Goal: Information Seeking & Learning: Find specific fact

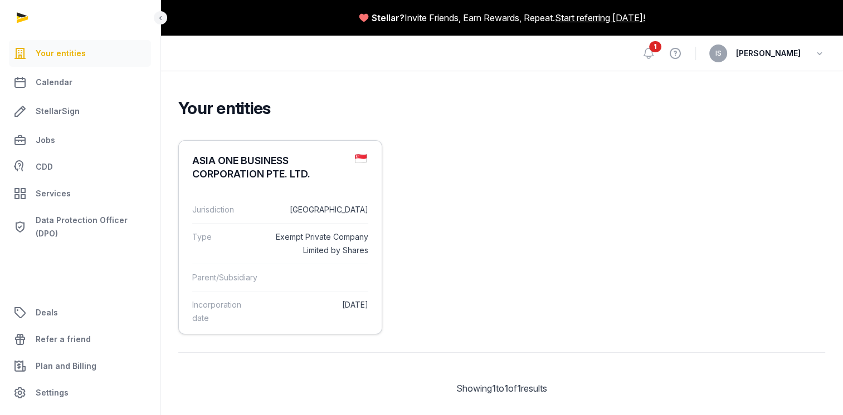
click at [297, 208] on dd "[GEOGRAPHIC_DATA]" at bounding box center [318, 209] width 100 height 13
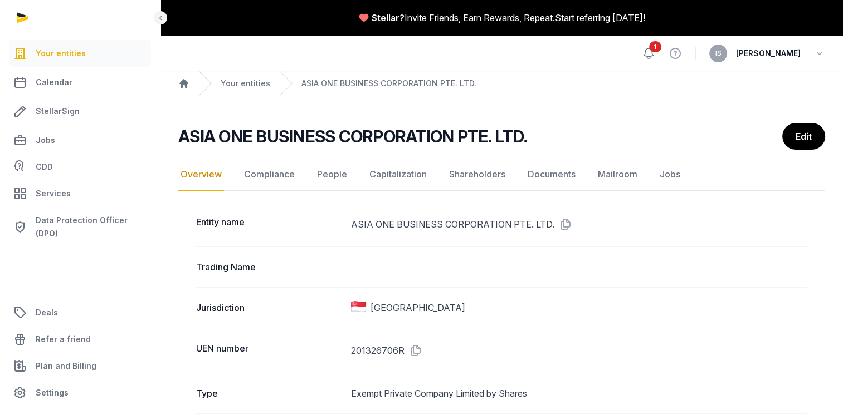
click at [655, 55] on icon at bounding box center [647, 53] width 13 height 13
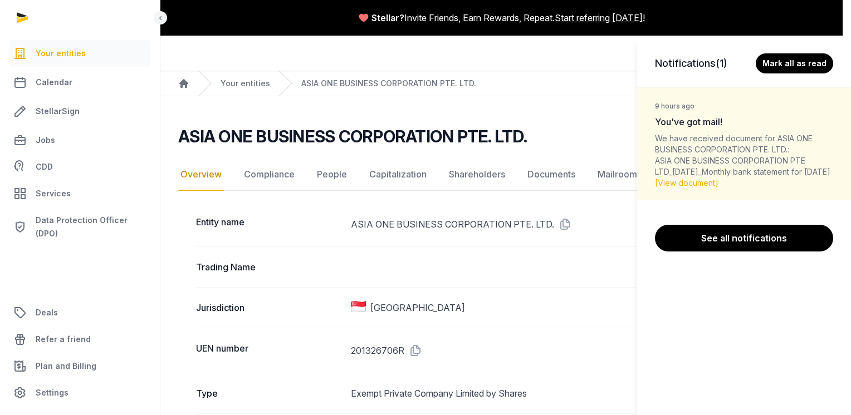
click at [547, 281] on div "Notifications (1) [PERSON_NAME] all as read 9 hours ago You've got mail! We hav…" at bounding box center [425, 207] width 851 height 415
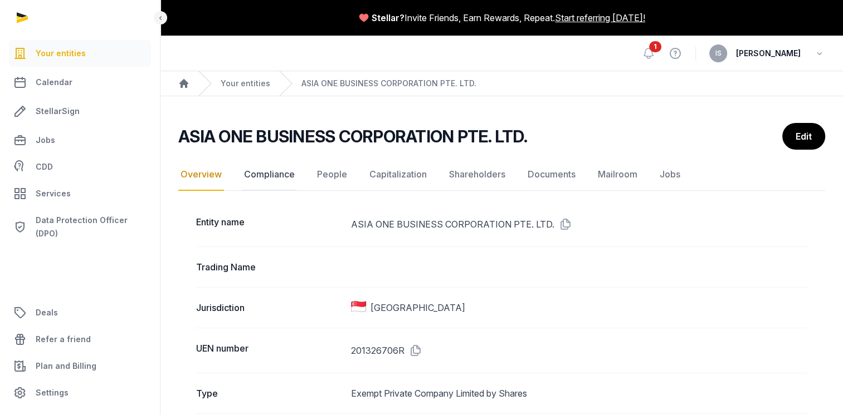
click at [285, 175] on link "Compliance" at bounding box center [269, 175] width 55 height 32
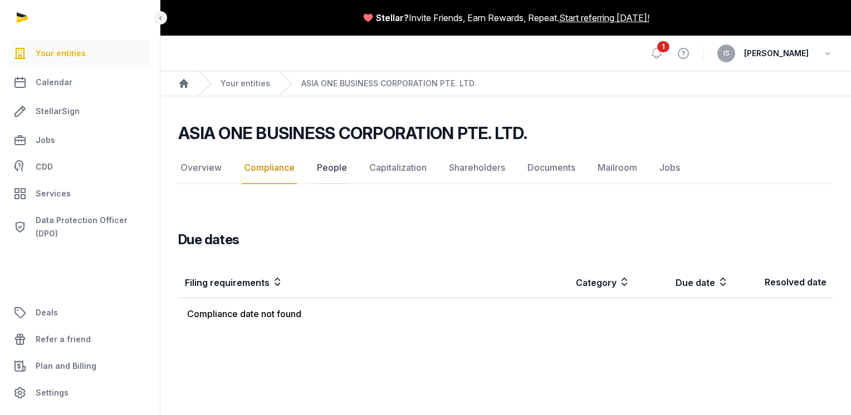
click at [327, 168] on link "People" at bounding box center [332, 168] width 35 height 32
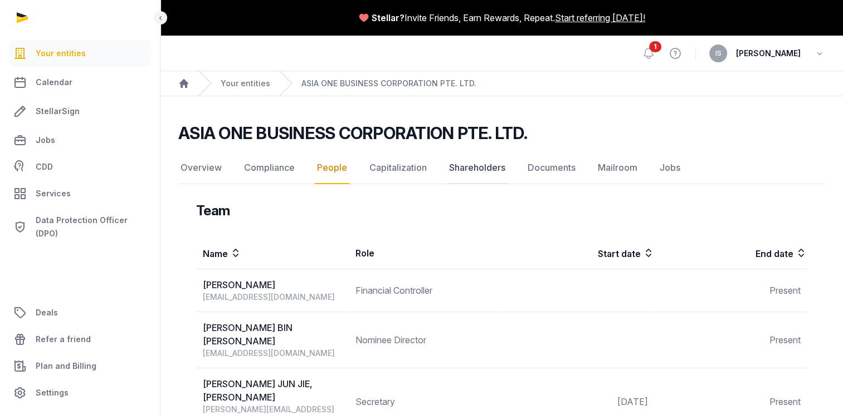
click at [479, 167] on link "Shareholders" at bounding box center [477, 168] width 61 height 32
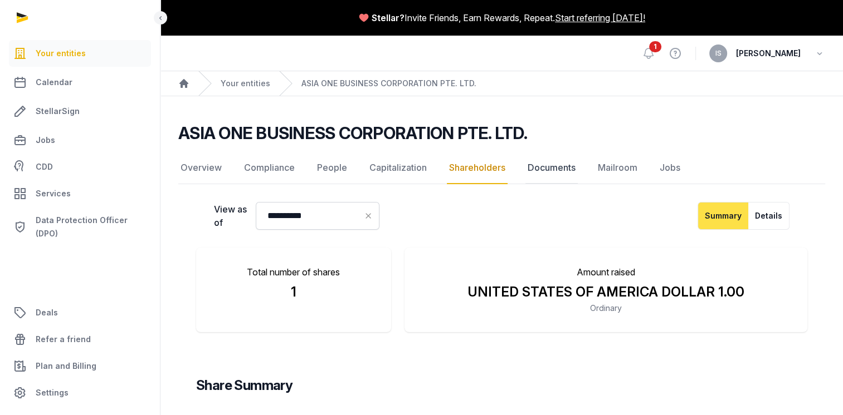
click at [543, 173] on link "Documents" at bounding box center [551, 168] width 52 height 32
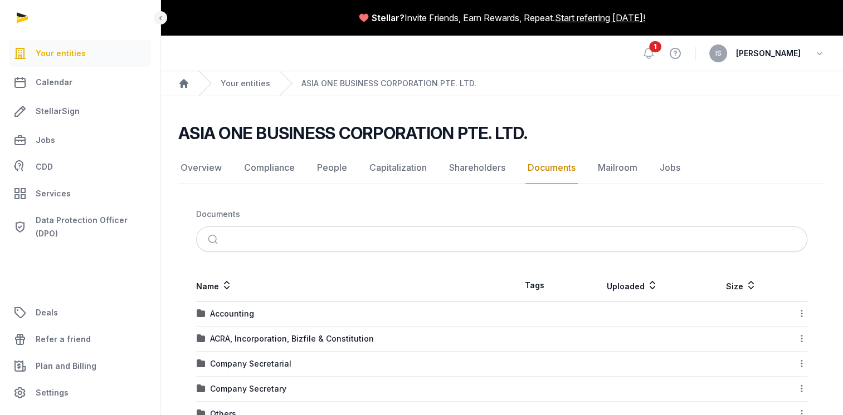
scroll to position [111, 0]
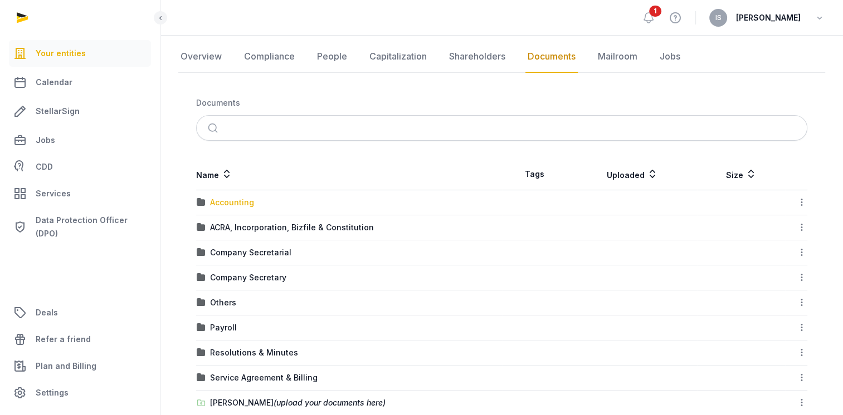
click at [234, 205] on div "Accounting" at bounding box center [232, 202] width 44 height 11
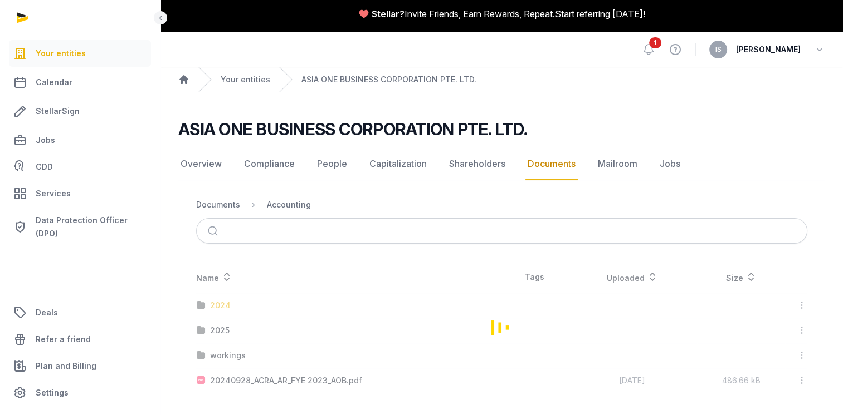
scroll to position [2, 0]
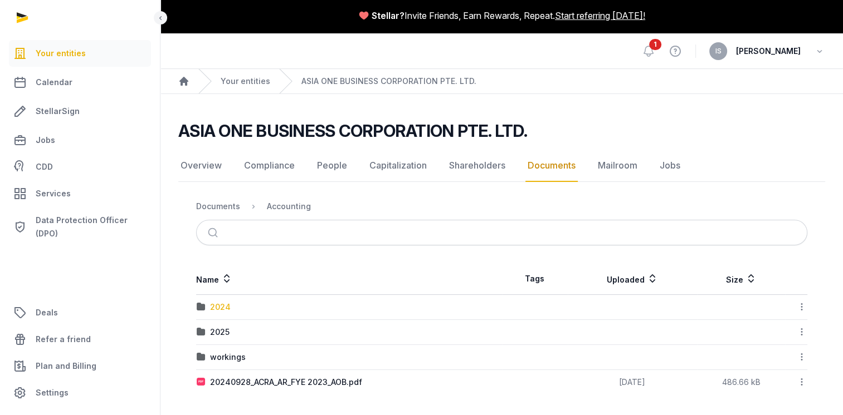
click at [218, 306] on div "2024" at bounding box center [220, 307] width 21 height 11
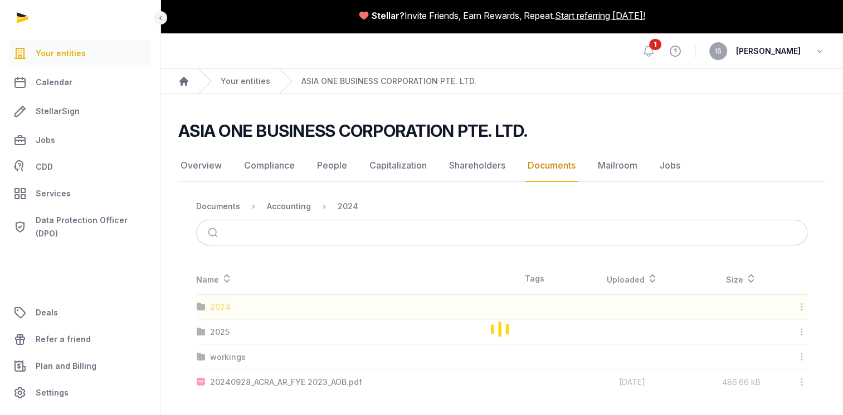
scroll to position [9, 0]
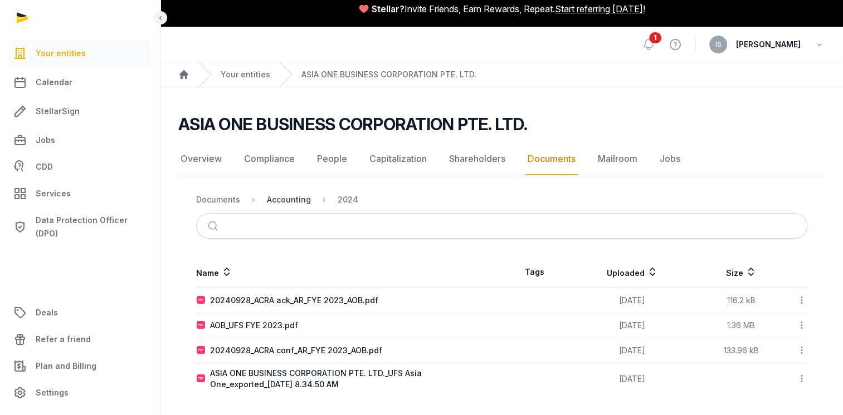
click at [287, 201] on div "Accounting" at bounding box center [289, 199] width 44 height 11
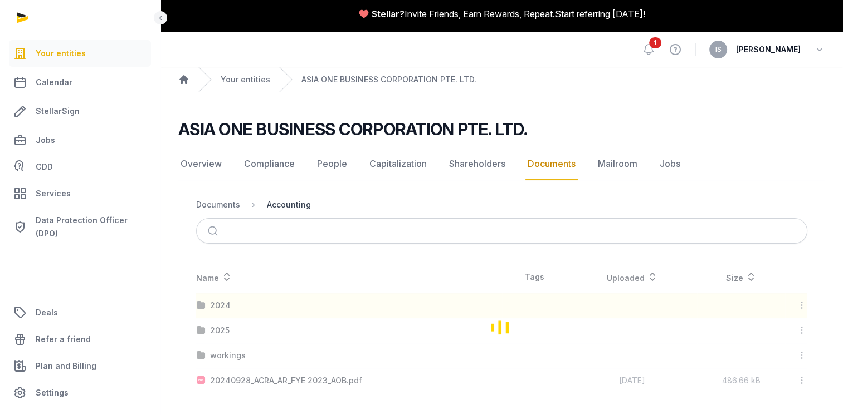
scroll to position [2, 0]
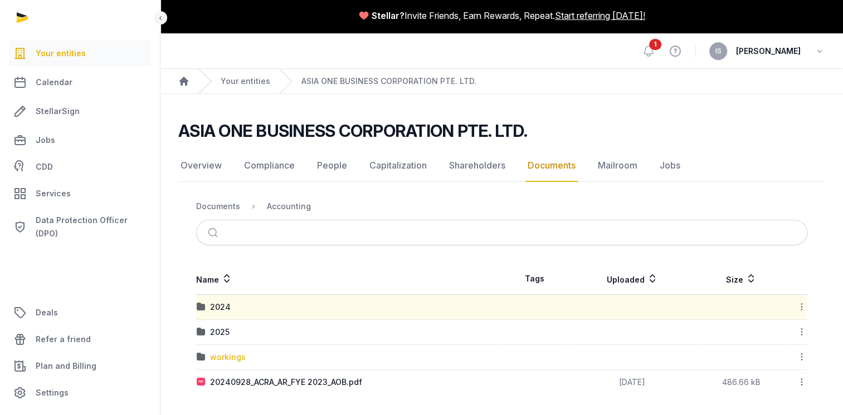
click at [220, 357] on div "workings" at bounding box center [228, 357] width 36 height 11
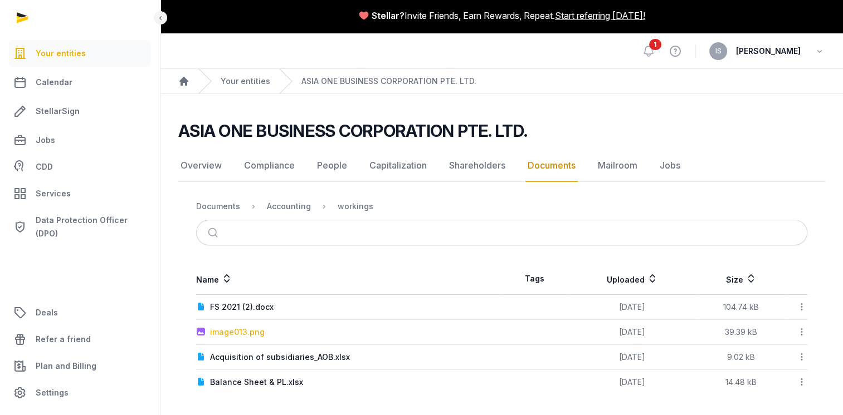
click at [234, 331] on div "image013.png" at bounding box center [237, 332] width 55 height 11
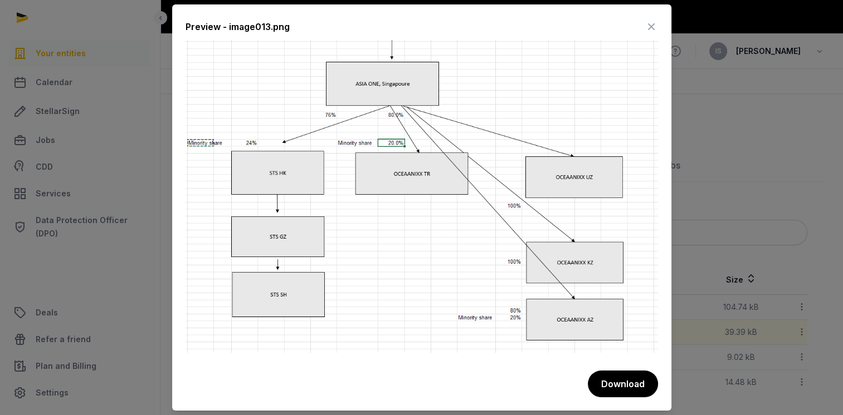
click at [651, 28] on icon at bounding box center [650, 27] width 13 height 18
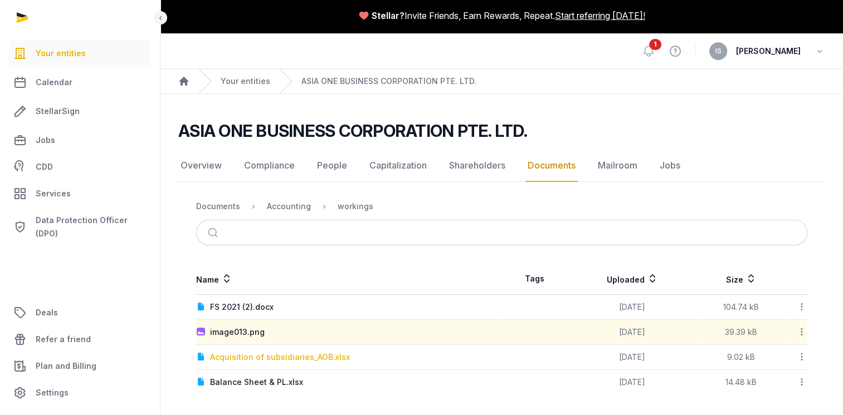
click at [238, 352] on div "Acquisition of subsidiaries_AOB.xlsx" at bounding box center [280, 357] width 140 height 11
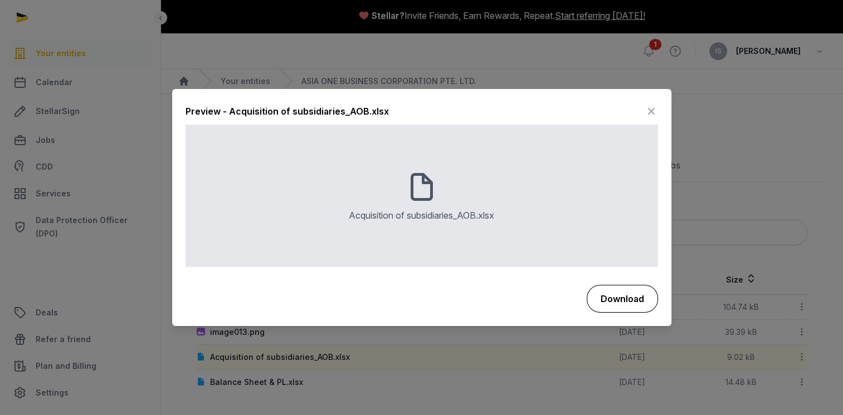
click at [631, 311] on button "Download" at bounding box center [621, 299] width 71 height 28
click at [459, 364] on div at bounding box center [421, 207] width 843 height 415
click at [647, 115] on icon at bounding box center [650, 112] width 13 height 18
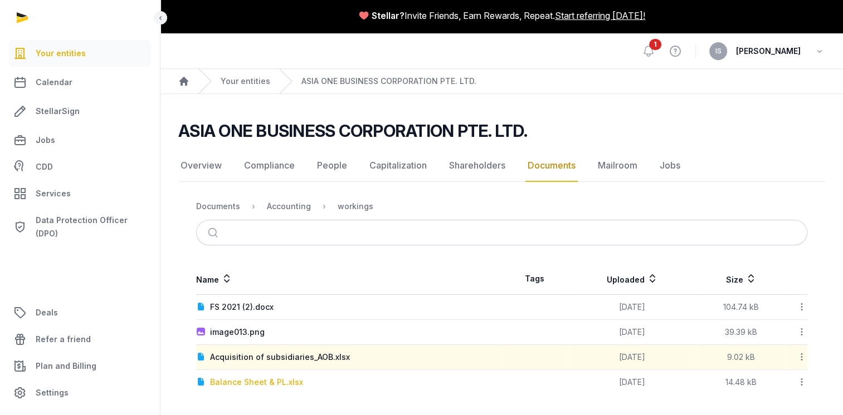
click at [239, 381] on div "Balance Sheet & PL.xlsx" at bounding box center [256, 382] width 93 height 11
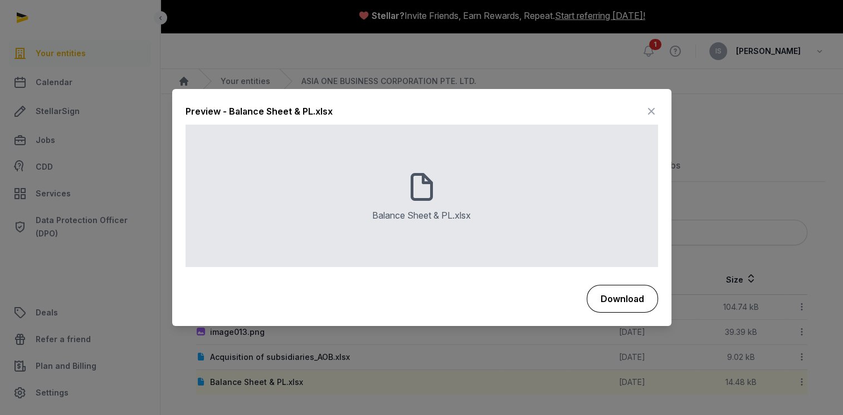
click at [626, 300] on button "Download" at bounding box center [621, 299] width 71 height 28
click at [482, 374] on div at bounding box center [421, 207] width 843 height 415
click at [651, 111] on icon at bounding box center [650, 112] width 13 height 18
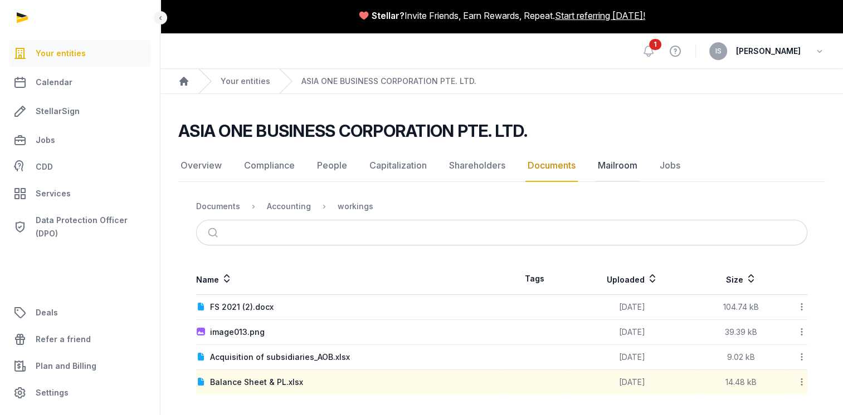
click at [615, 160] on link "Mailroom" at bounding box center [617, 166] width 44 height 32
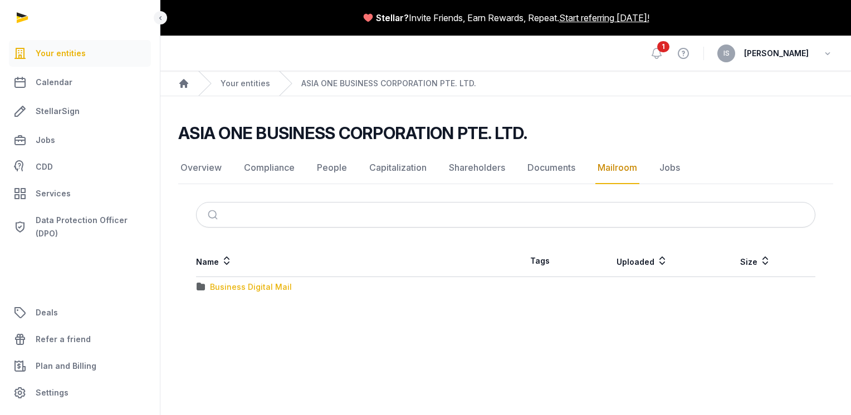
click at [258, 285] on div "Business Digital Mail" at bounding box center [251, 287] width 82 height 11
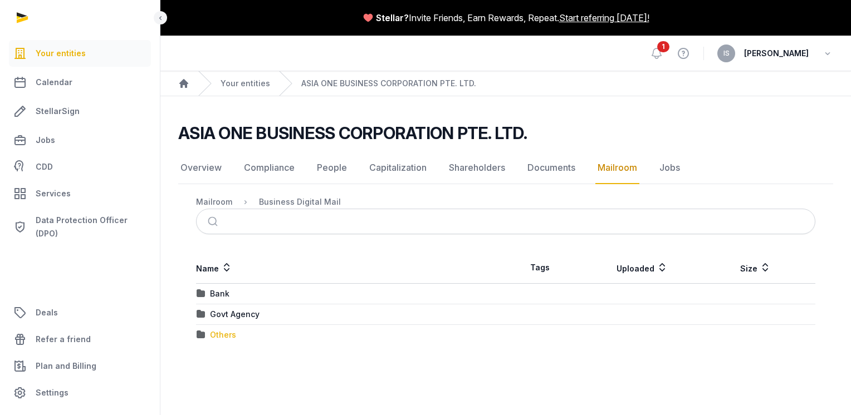
click at [227, 334] on div "Others" at bounding box center [223, 335] width 26 height 11
click at [222, 293] on div "2024" at bounding box center [220, 293] width 21 height 11
click at [0, 0] on div "Loading" at bounding box center [0, 0] width 0 height 0
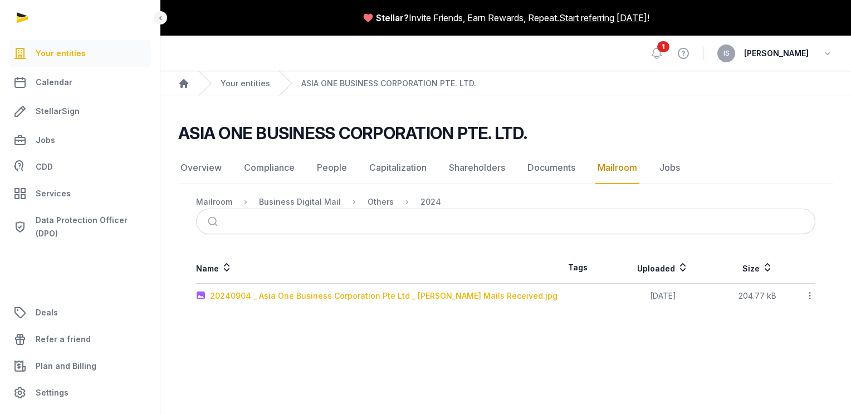
click at [375, 297] on div "20240904 _ Asia One Business Corporation Pte Ltd _ [PERSON_NAME] Mails Received…" at bounding box center [383, 296] width 347 height 11
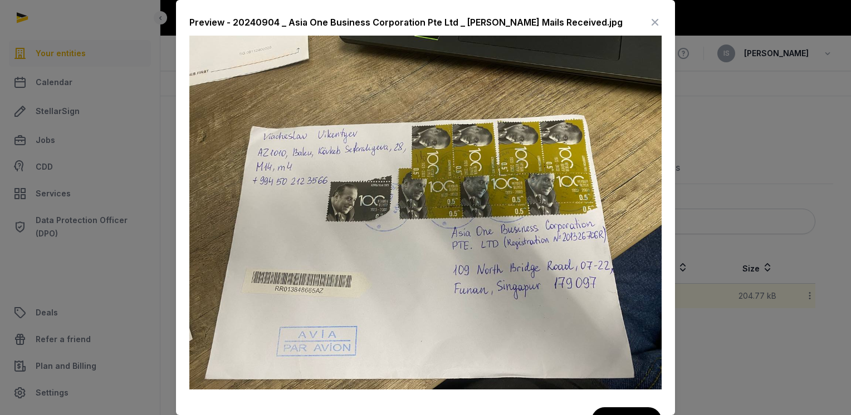
click at [648, 23] on icon at bounding box center [654, 22] width 13 height 18
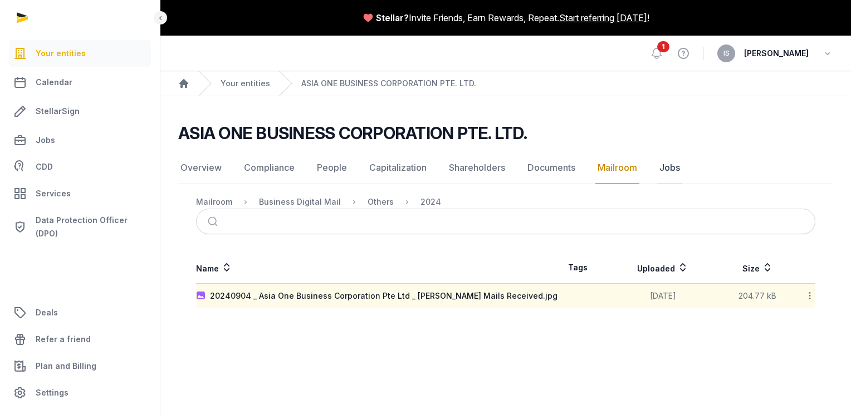
click at [674, 172] on link "Jobs" at bounding box center [669, 168] width 25 height 32
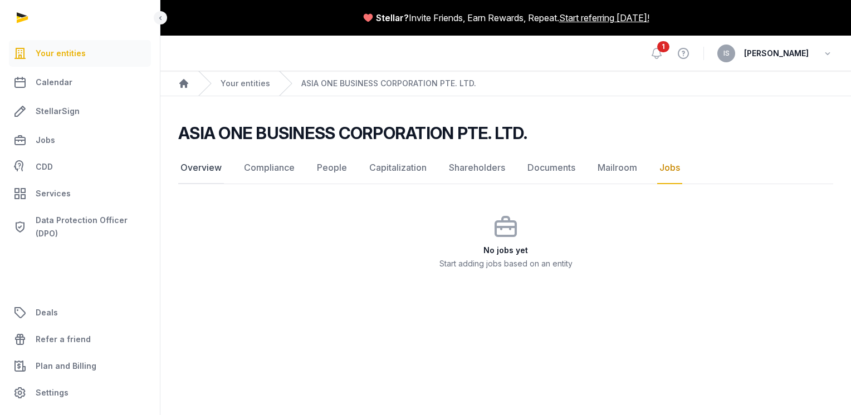
click at [206, 164] on link "Overview" at bounding box center [201, 168] width 46 height 32
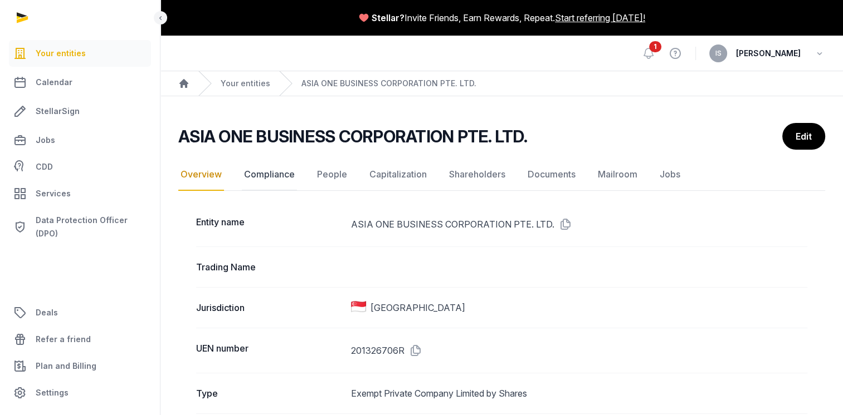
click at [274, 169] on link "Compliance" at bounding box center [269, 175] width 55 height 32
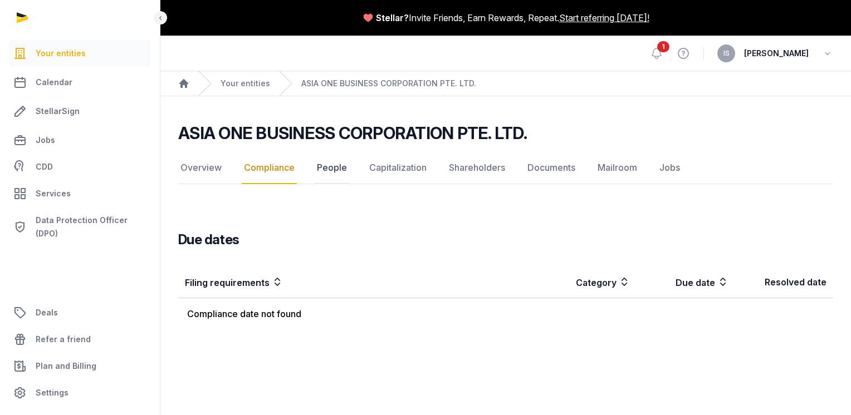
click at [329, 164] on link "People" at bounding box center [332, 168] width 35 height 32
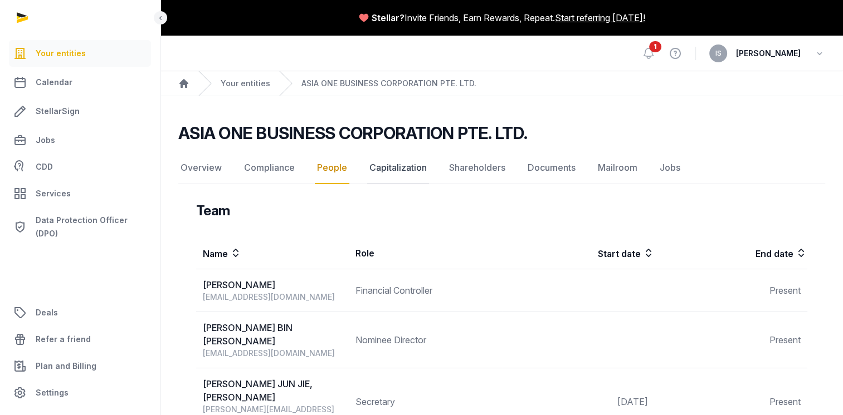
click at [403, 173] on link "Capitalization" at bounding box center [398, 168] width 62 height 32
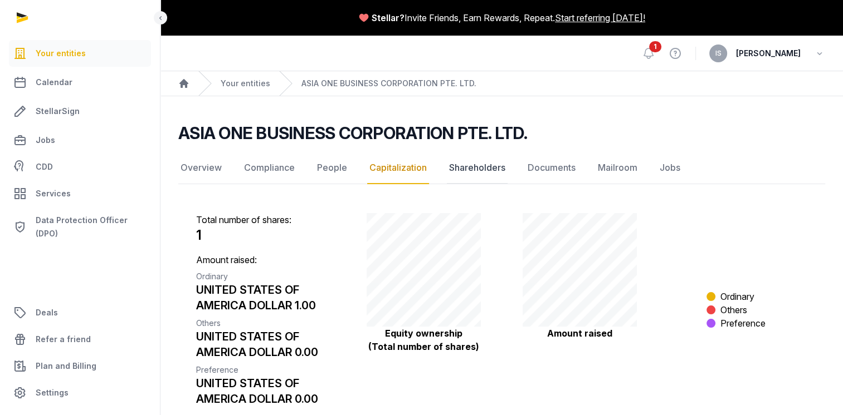
click at [472, 164] on link "Shareholders" at bounding box center [477, 168] width 61 height 32
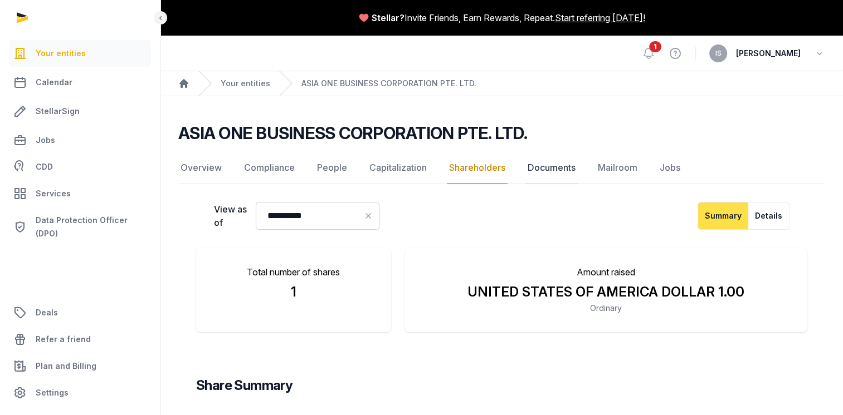
click at [547, 165] on link "Documents" at bounding box center [551, 168] width 52 height 32
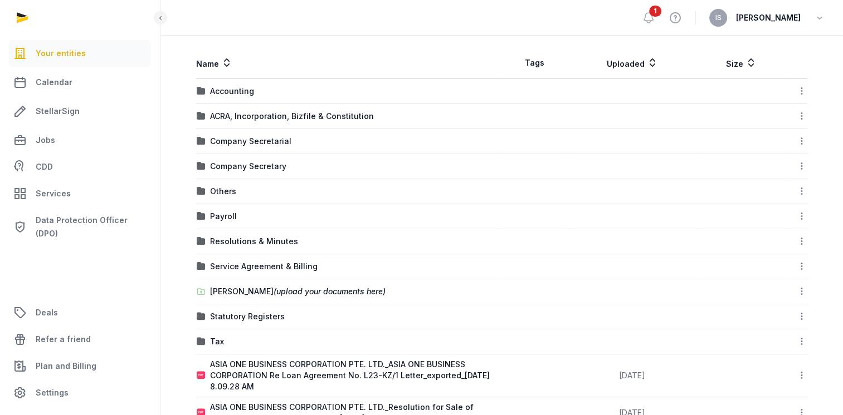
scroll to position [256, 0]
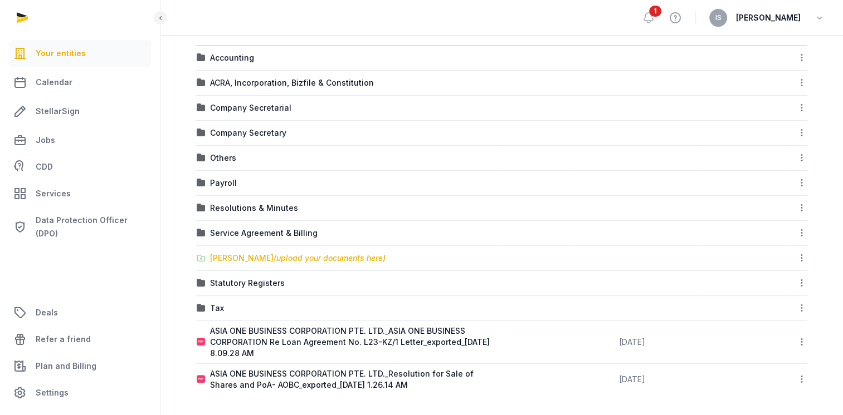
click at [237, 257] on div "[PERSON_NAME] (upload your documents here)" at bounding box center [297, 258] width 175 height 11
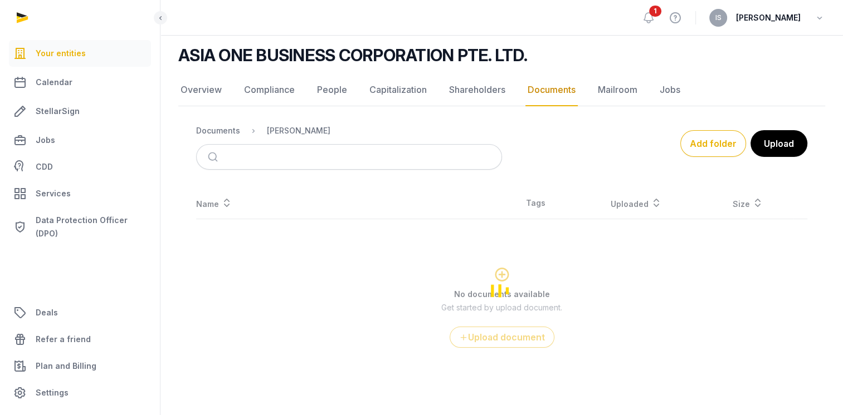
scroll to position [76, 0]
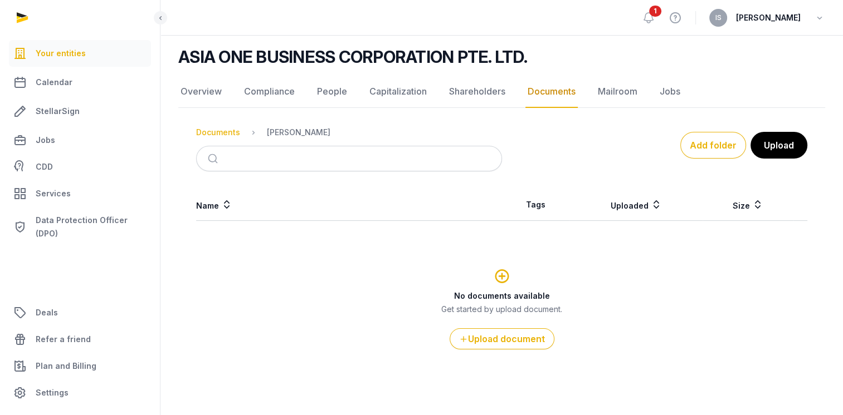
click at [209, 130] on div "Documents" at bounding box center [218, 132] width 44 height 11
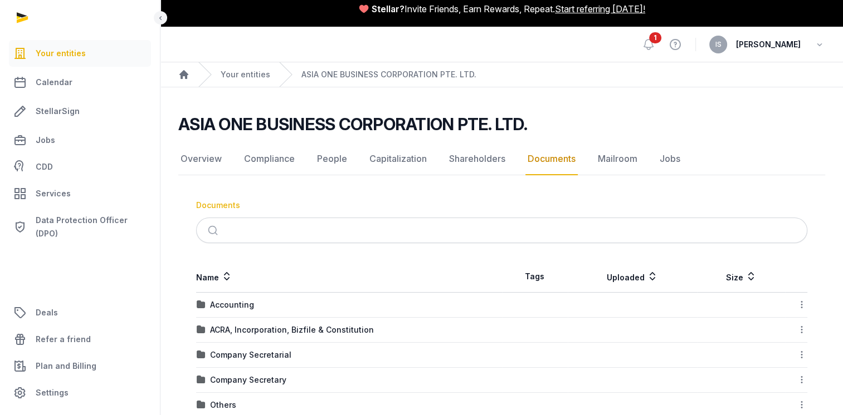
scroll to position [256, 0]
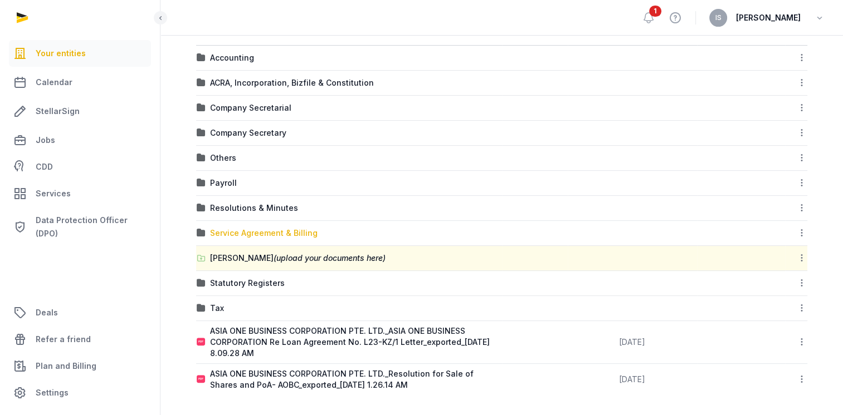
click at [263, 229] on div "Service Agreement & Billing" at bounding box center [263, 233] width 107 height 11
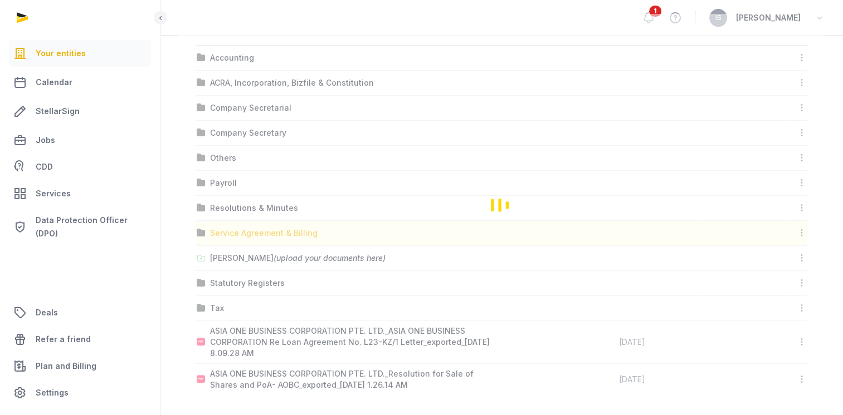
scroll to position [4, 0]
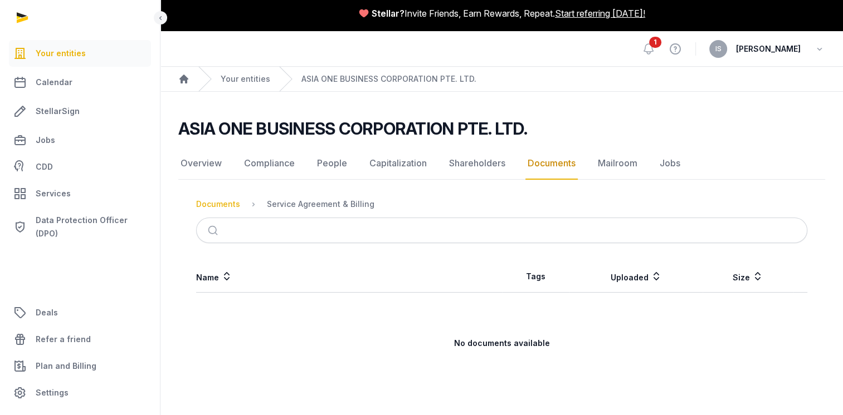
click at [233, 200] on div "Documents" at bounding box center [218, 204] width 44 height 11
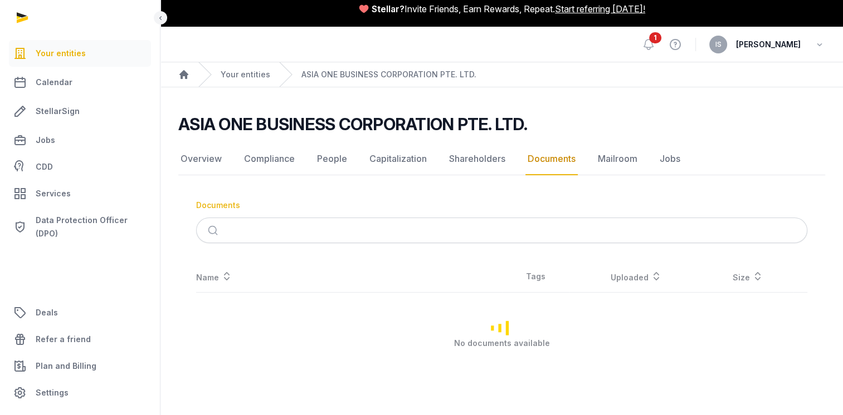
scroll to position [256, 0]
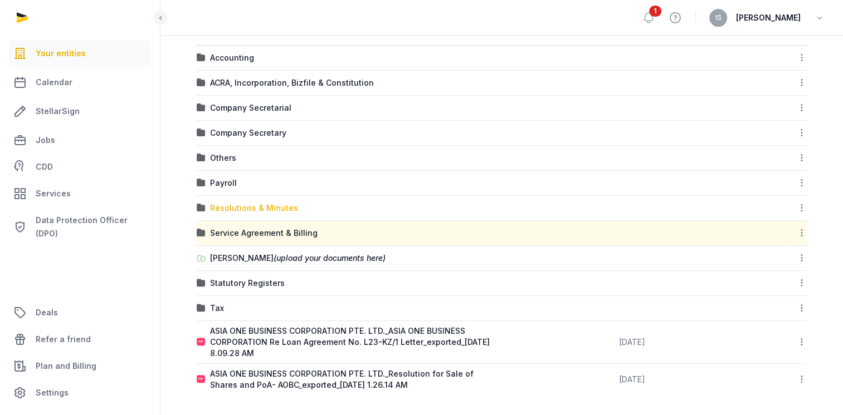
click at [232, 205] on div "Resolutions & Minutes" at bounding box center [254, 208] width 88 height 11
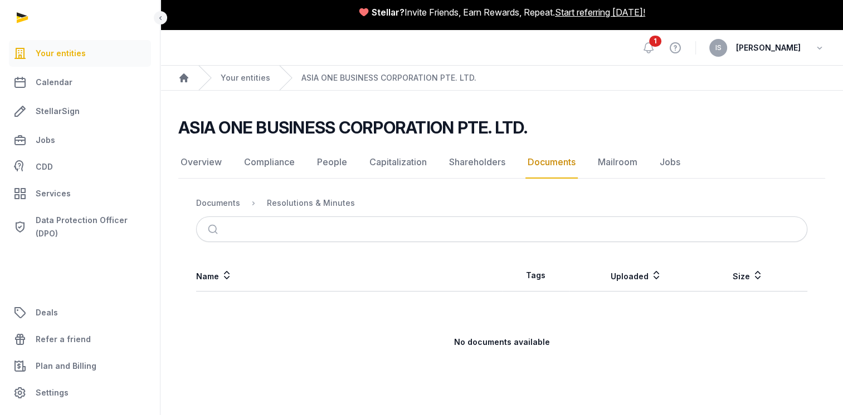
scroll to position [4, 0]
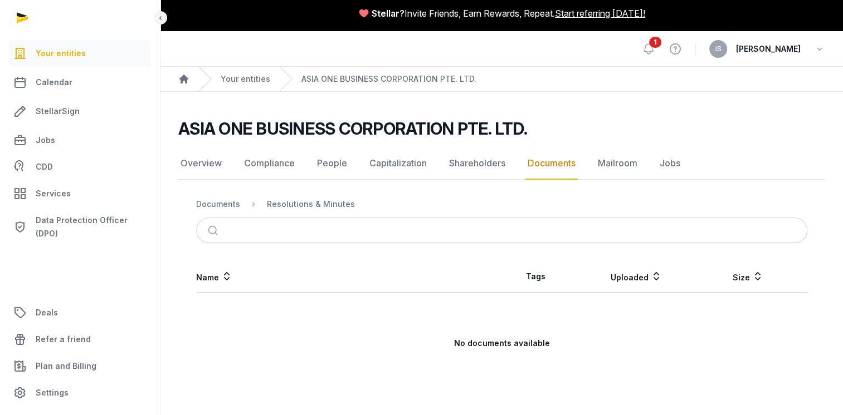
click at [232, 205] on div "Documents" at bounding box center [218, 204] width 44 height 11
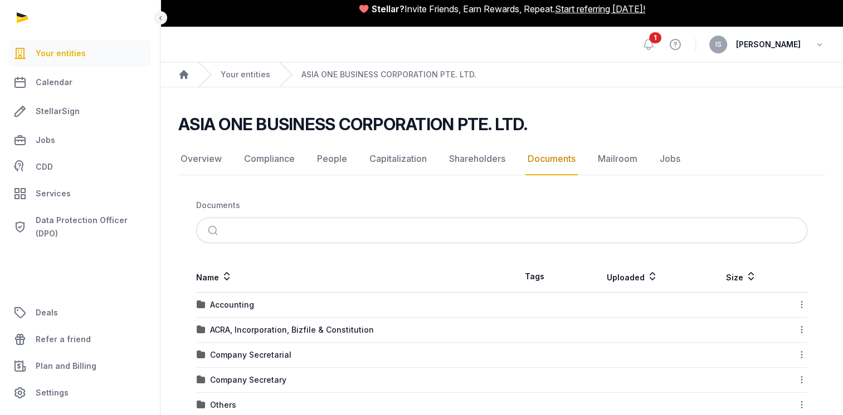
scroll to position [256, 0]
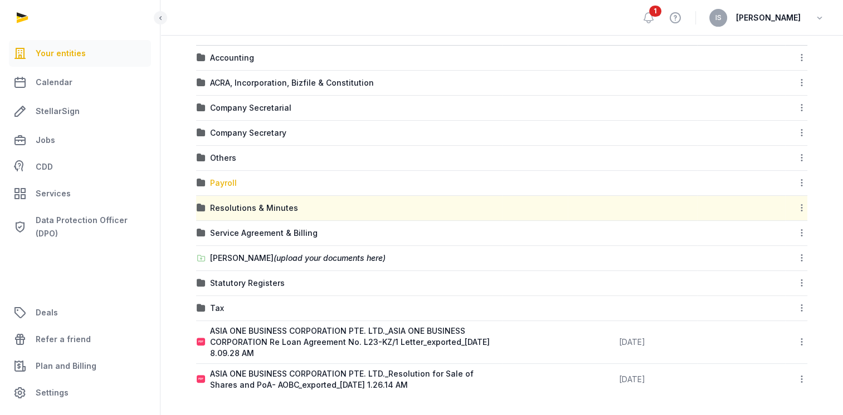
click at [221, 182] on div "Payroll" at bounding box center [223, 183] width 27 height 11
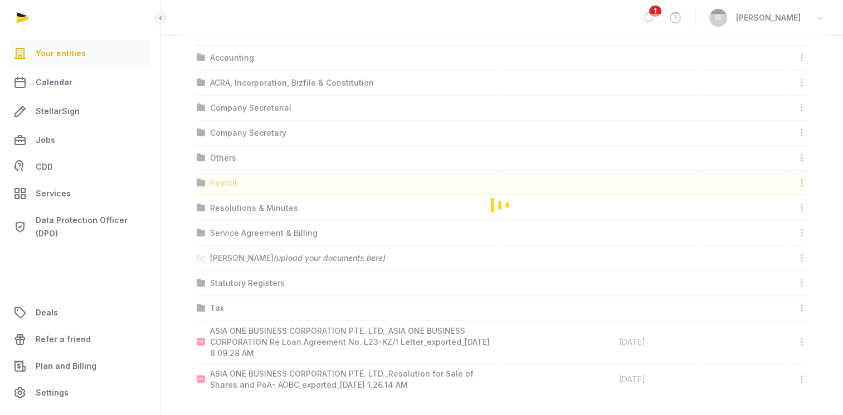
scroll to position [4, 0]
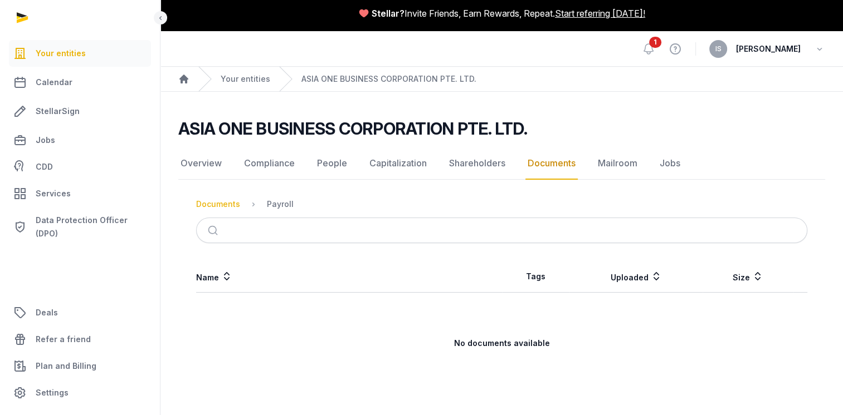
click at [212, 202] on div "Documents" at bounding box center [218, 204] width 44 height 11
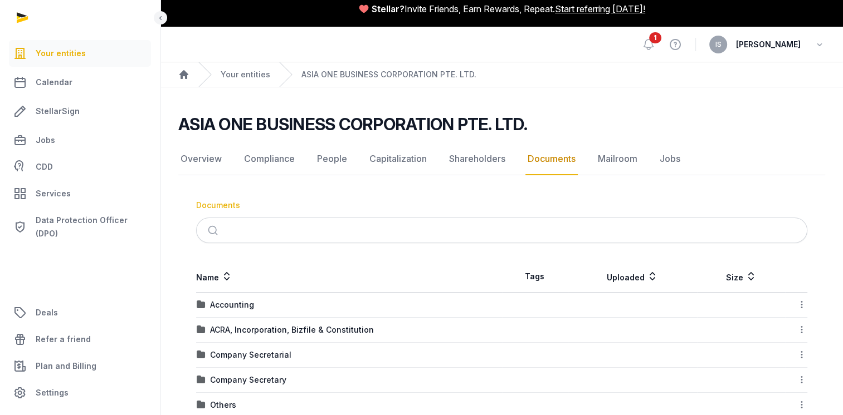
scroll to position [256, 0]
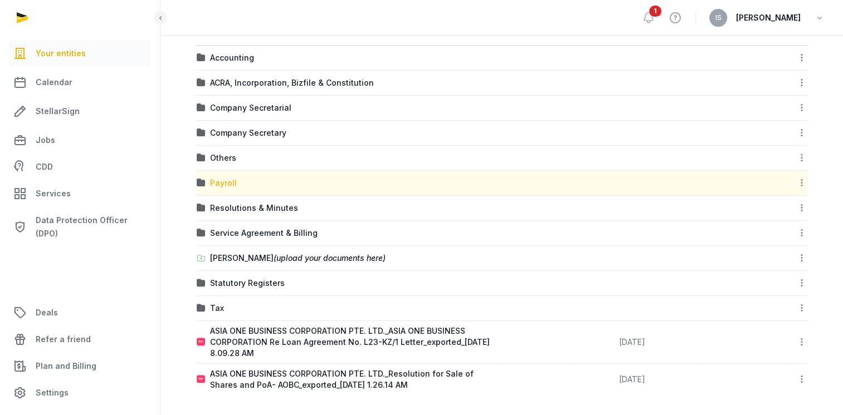
click at [218, 183] on div "Payroll" at bounding box center [223, 183] width 27 height 11
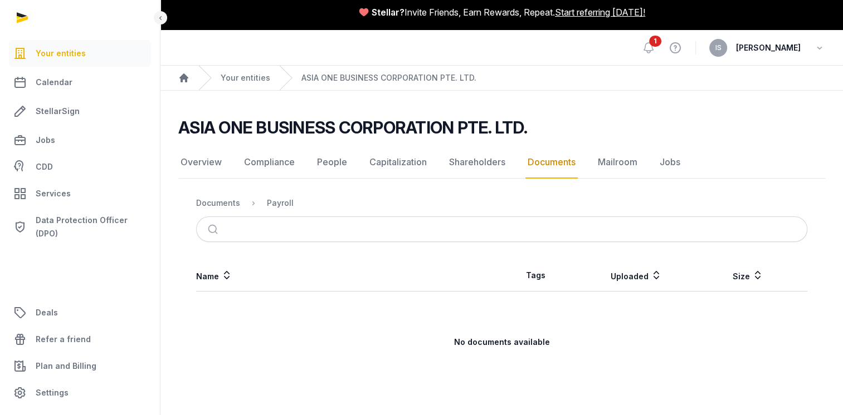
scroll to position [4, 0]
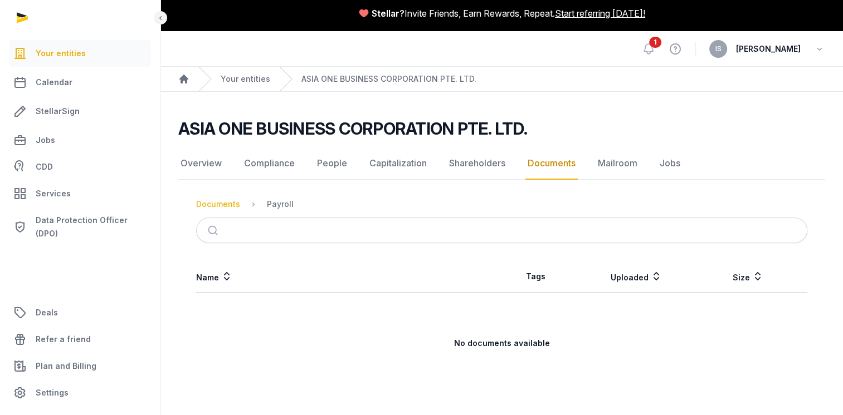
click at [216, 206] on div "Documents" at bounding box center [218, 204] width 44 height 11
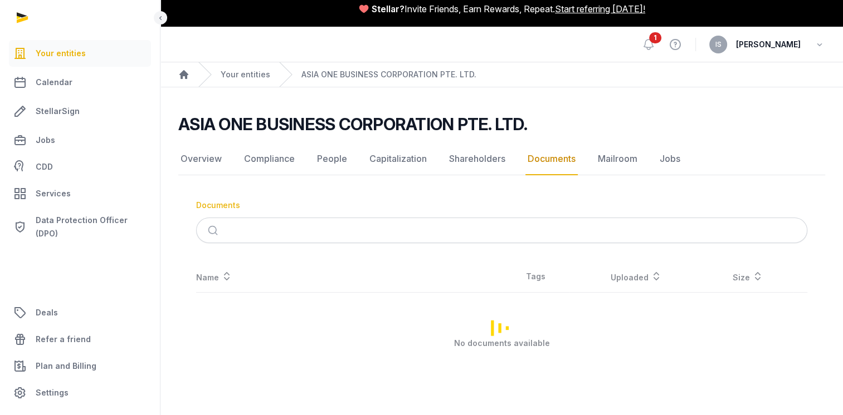
scroll to position [256, 0]
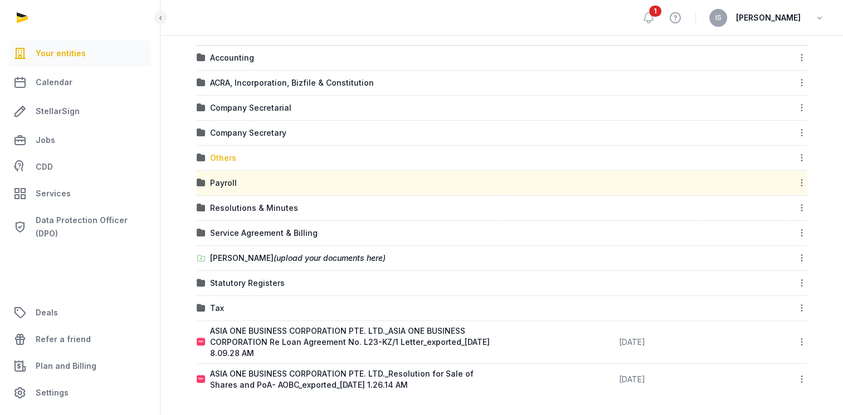
click at [224, 160] on div "Others" at bounding box center [223, 158] width 26 height 11
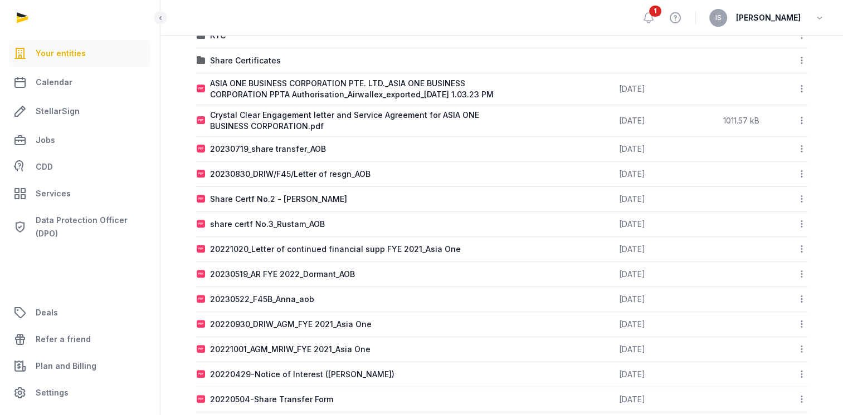
scroll to position [319, 0]
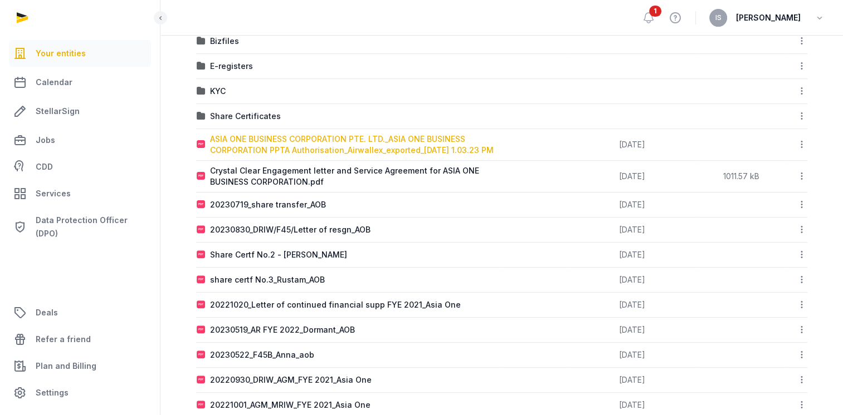
click at [335, 141] on div "ASIA ONE BUSINESS CORPORATION PTE. LTD._ASIA ONE BUSINESS CORPORATION PPTA Auth…" at bounding box center [355, 145] width 291 height 22
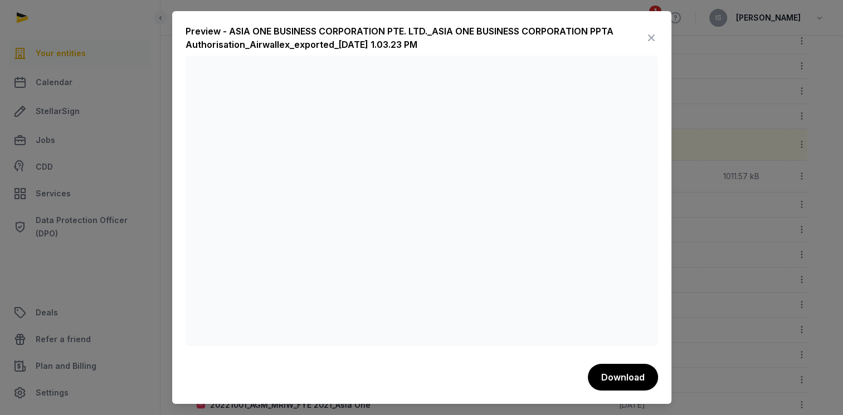
click at [653, 37] on icon at bounding box center [650, 38] width 13 height 18
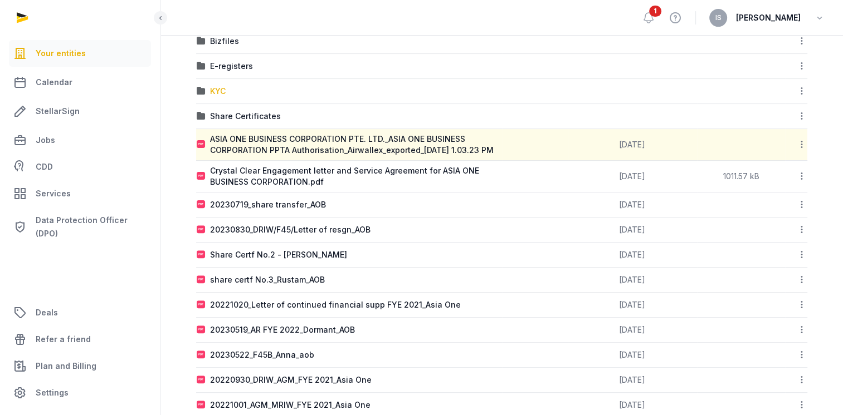
click at [216, 91] on div "KYC" at bounding box center [218, 91] width 16 height 11
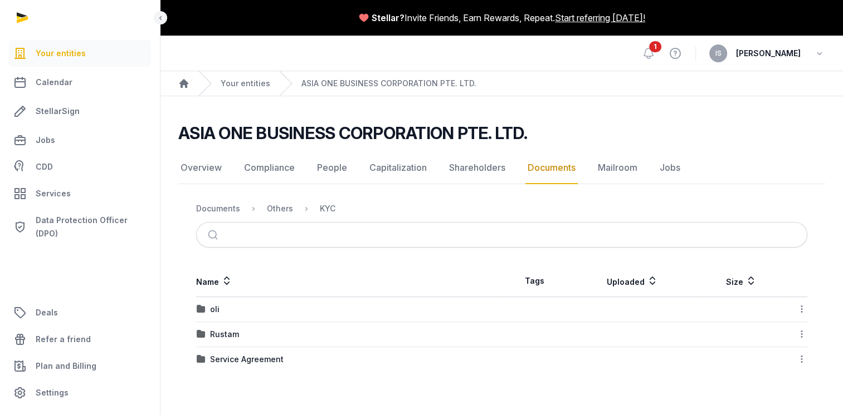
scroll to position [0, 0]
click at [224, 335] on div "Rustam" at bounding box center [224, 334] width 29 height 11
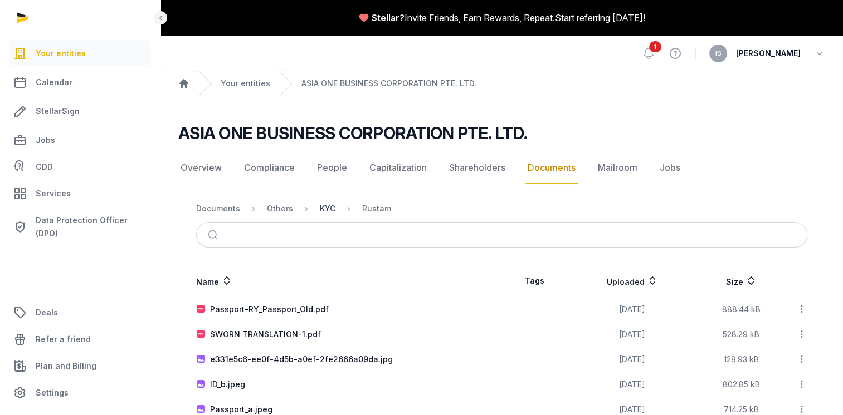
click at [321, 210] on div "KYC" at bounding box center [328, 208] width 16 height 11
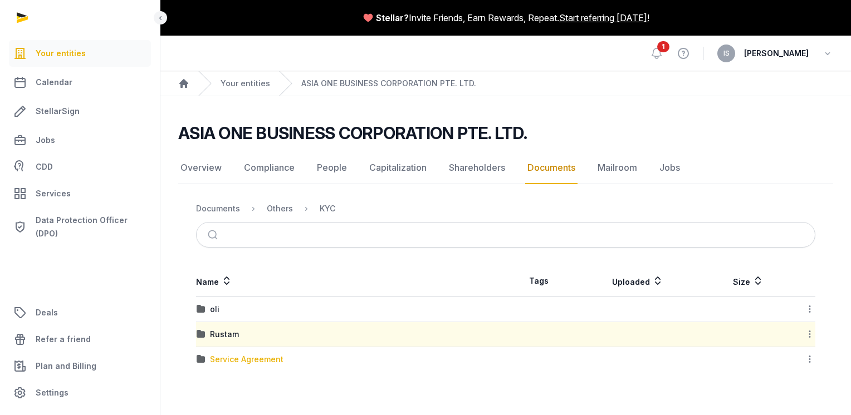
click at [226, 360] on div "Service Agreement" at bounding box center [247, 359] width 74 height 11
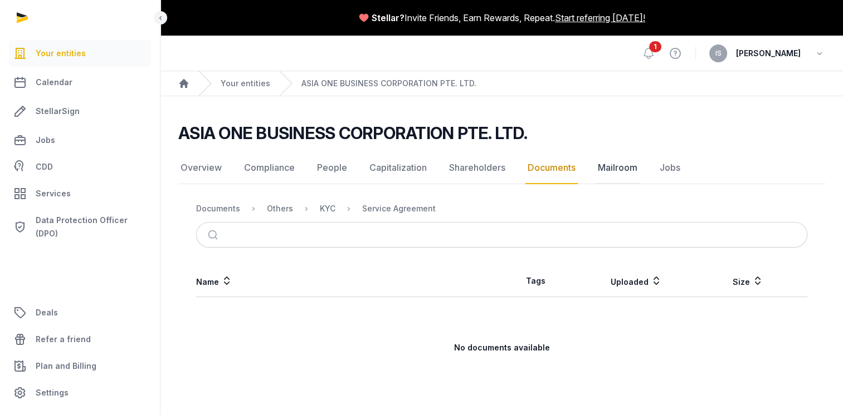
click at [618, 169] on link "Mailroom" at bounding box center [617, 168] width 44 height 32
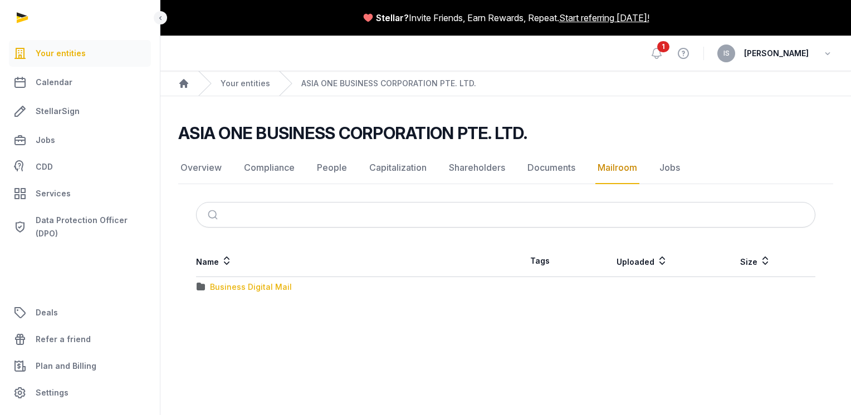
click at [261, 288] on div "Business Digital Mail" at bounding box center [251, 287] width 82 height 11
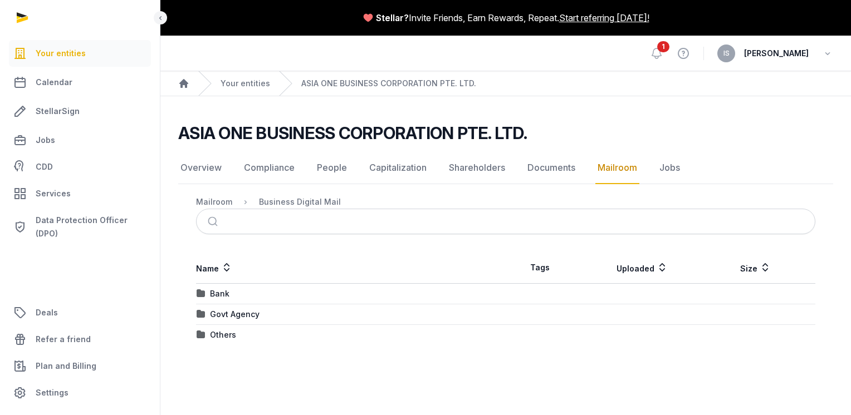
click at [238, 293] on div "Bank" at bounding box center [351, 293] width 308 height 11
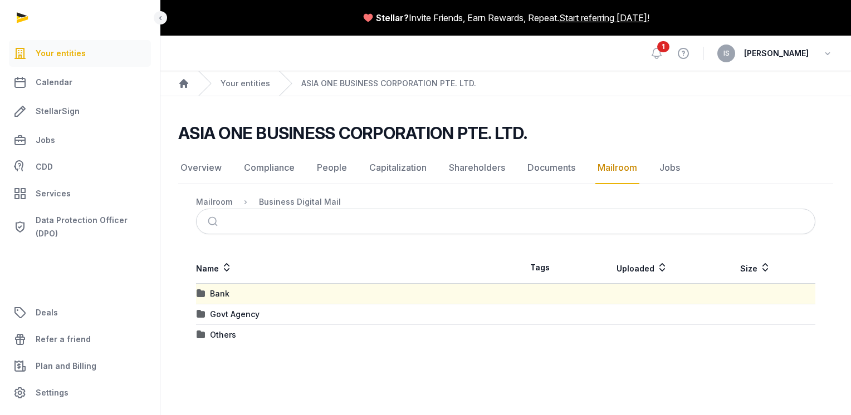
click at [228, 293] on div "Bank" at bounding box center [351, 293] width 308 height 11
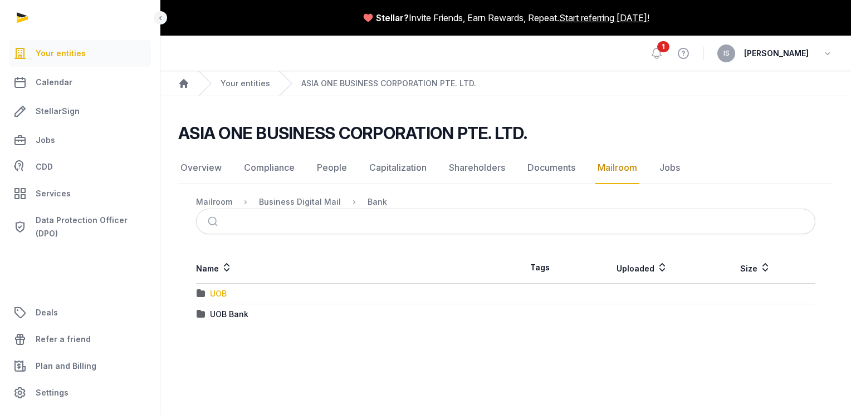
click at [219, 291] on div "UOB" at bounding box center [218, 293] width 17 height 11
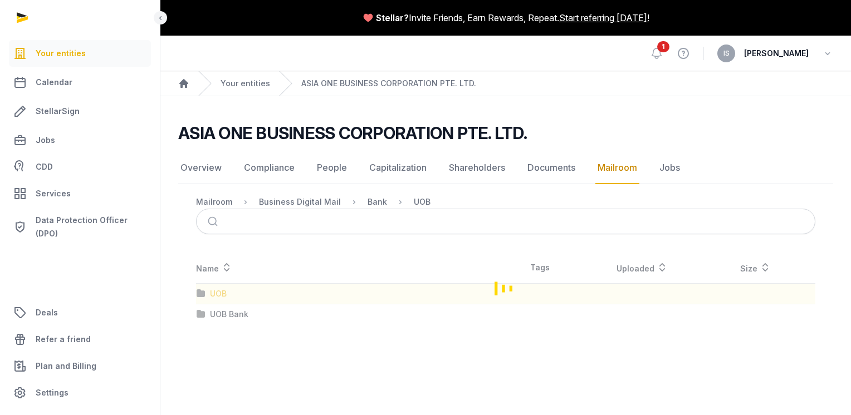
click at [219, 291] on div "Loading" at bounding box center [505, 288] width 655 height 72
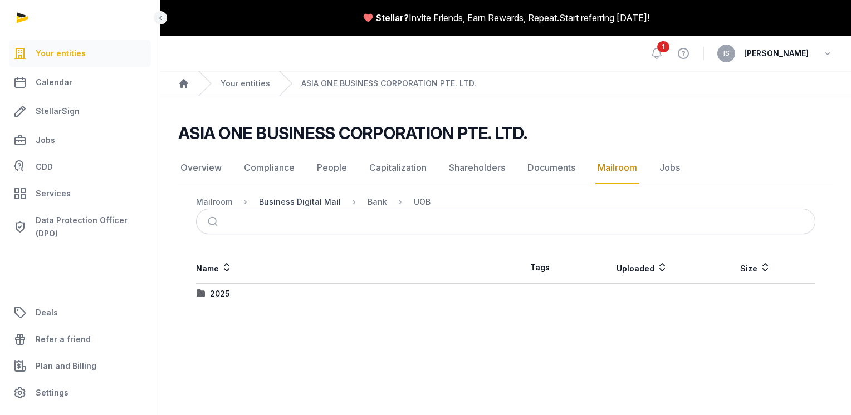
click at [289, 202] on div "Business Digital Mail" at bounding box center [300, 202] width 82 height 11
click at [224, 330] on div "Others" at bounding box center [223, 335] width 26 height 11
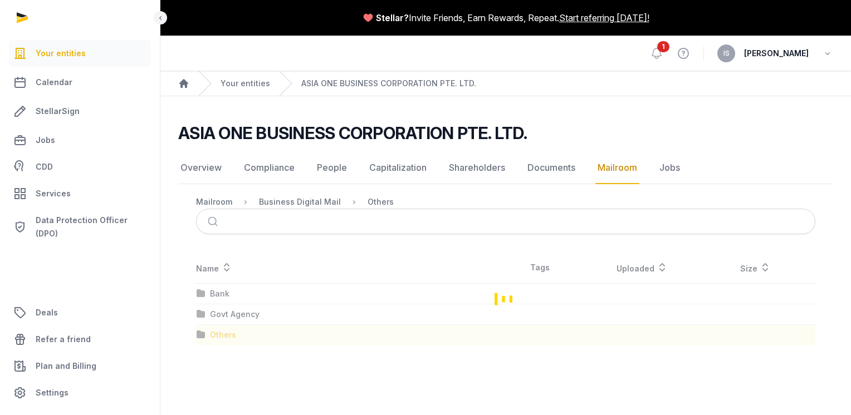
click at [224, 330] on div "Loading" at bounding box center [505, 298] width 655 height 93
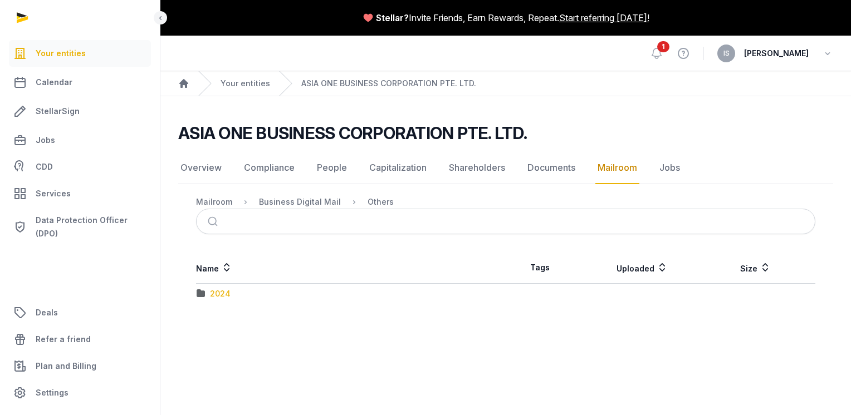
click at [222, 288] on div "2024" at bounding box center [220, 293] width 21 height 11
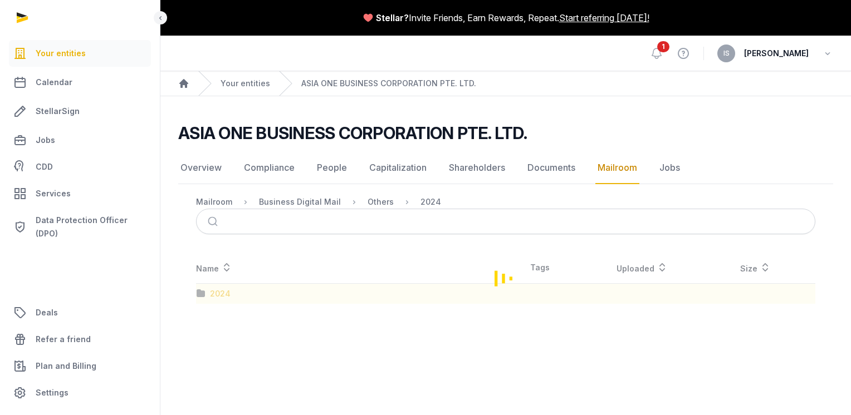
click at [222, 288] on div "Loading" at bounding box center [505, 278] width 655 height 52
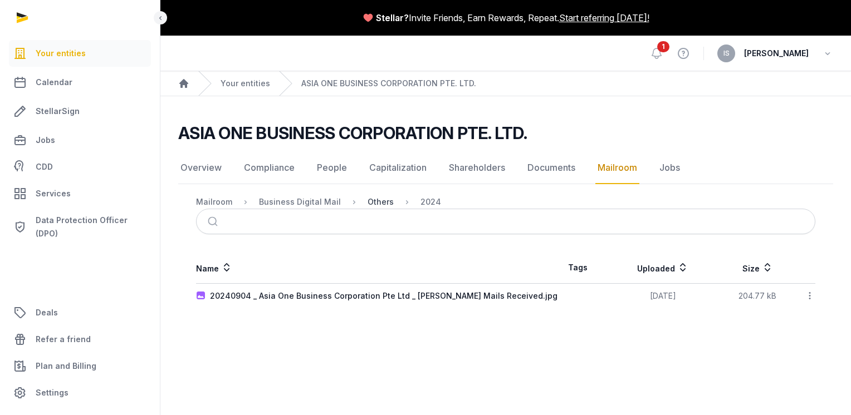
click at [385, 200] on div "Others" at bounding box center [381, 202] width 26 height 11
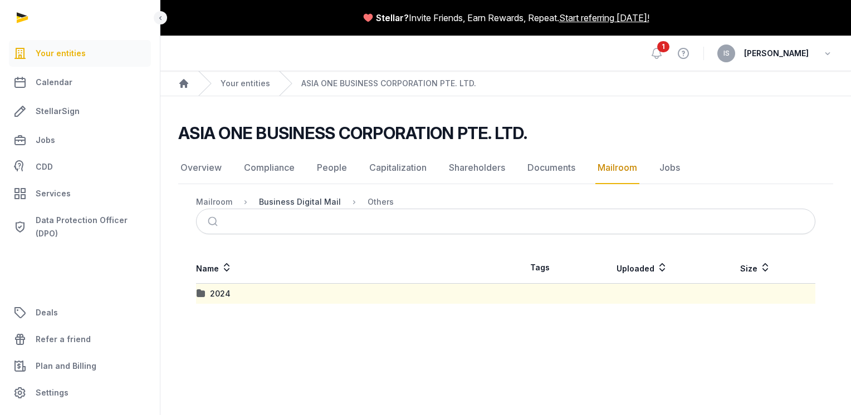
click at [321, 203] on div "Business Digital Mail" at bounding box center [300, 202] width 82 height 11
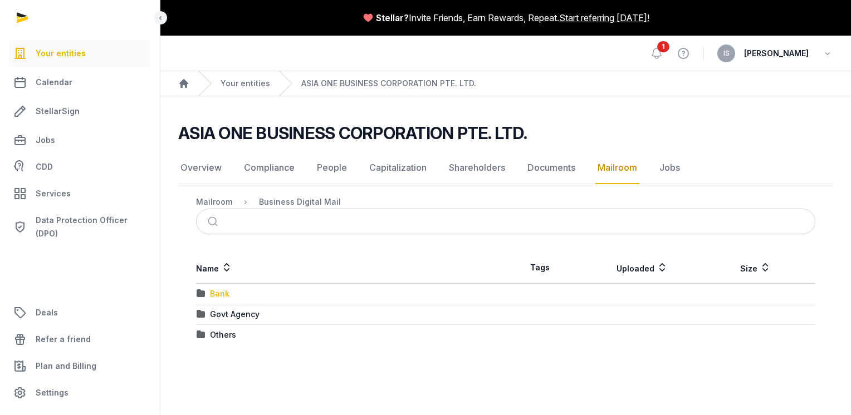
click at [224, 291] on div "Bank" at bounding box center [219, 293] width 19 height 11
click at [0, 0] on div "Loading" at bounding box center [0, 0] width 0 height 0
click at [223, 311] on div "UOB Bank" at bounding box center [229, 314] width 38 height 11
click at [0, 0] on div "Loading" at bounding box center [0, 0] width 0 height 0
click at [222, 311] on div "2024" at bounding box center [220, 314] width 21 height 11
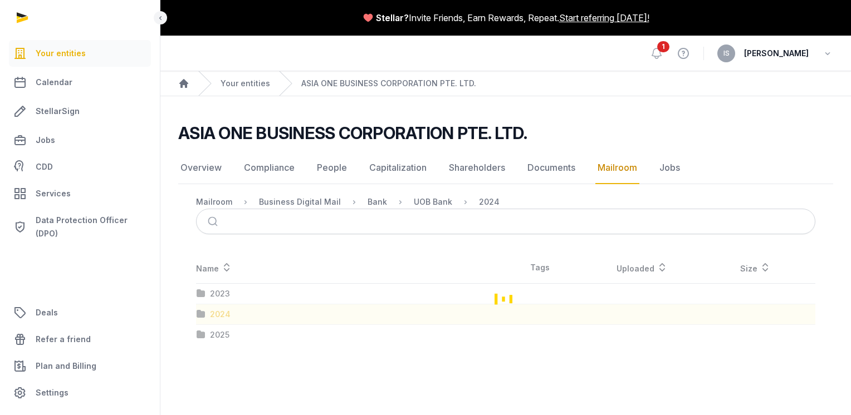
click at [222, 311] on div "Loading" at bounding box center [505, 298] width 655 height 93
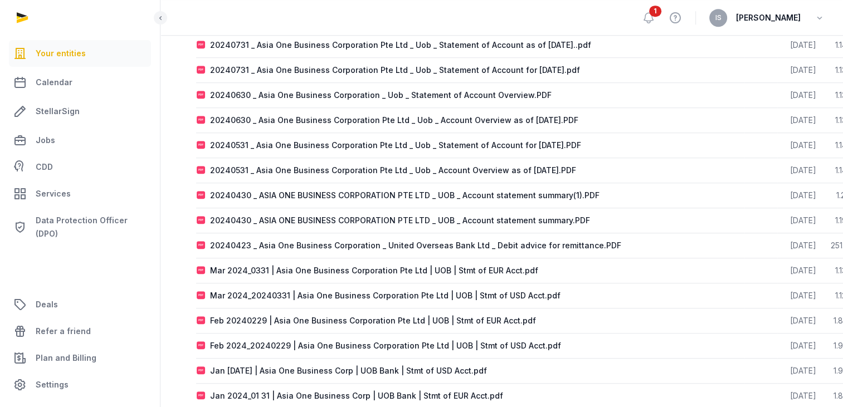
scroll to position [798, 0]
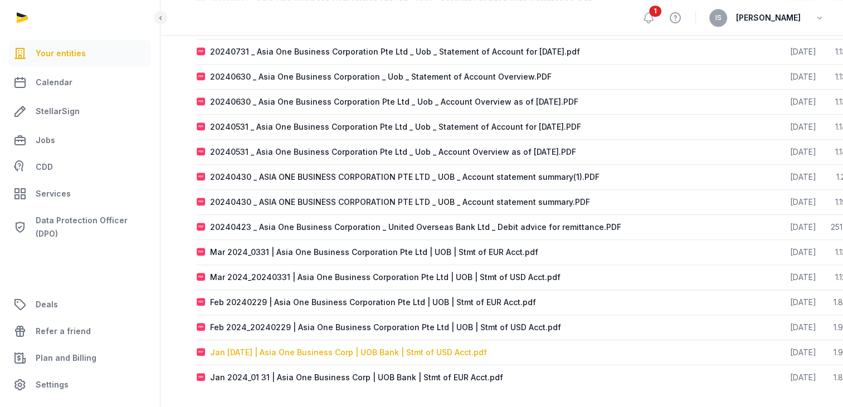
click at [326, 347] on div "Jan [DATE] | Asia One Business Corp | UOB Bank | Stmt of USD Acct.pdf" at bounding box center [348, 352] width 277 height 11
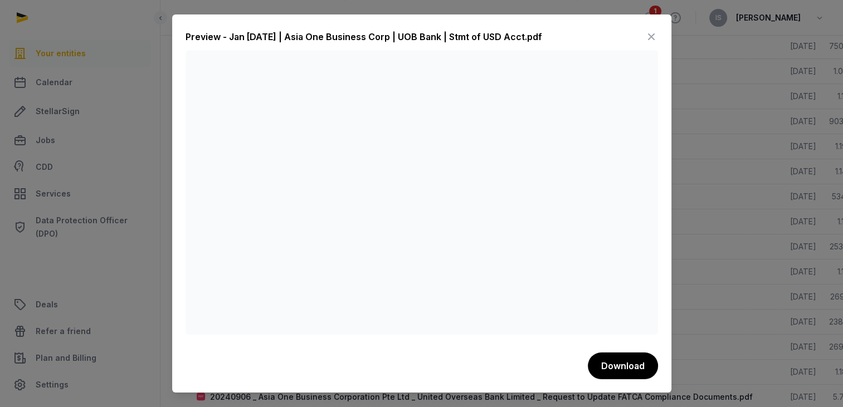
scroll to position [464, 0]
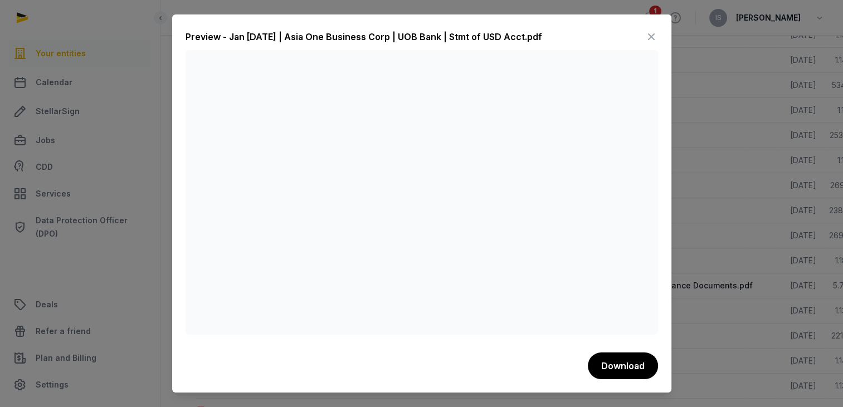
click at [98, 261] on div at bounding box center [421, 203] width 843 height 407
drag, startPoint x: 389, startPoint y: 21, endPoint x: 697, endPoint y: 168, distance: 341.7
click at [57, 319] on div at bounding box center [421, 203] width 843 height 407
click at [653, 29] on icon at bounding box center [650, 37] width 13 height 18
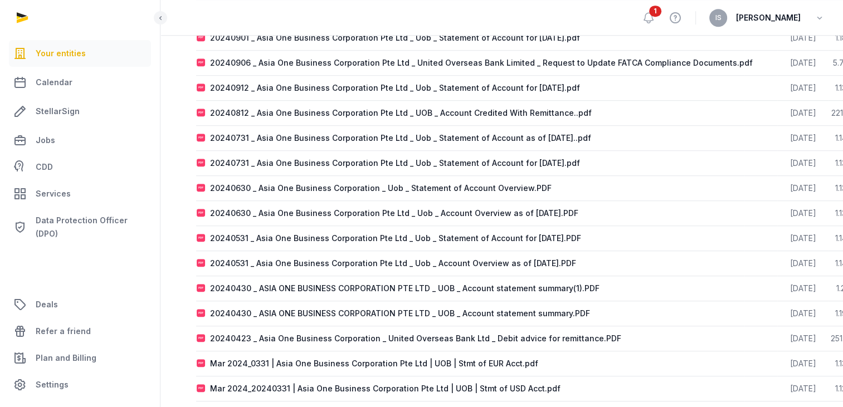
scroll to position [798, 0]
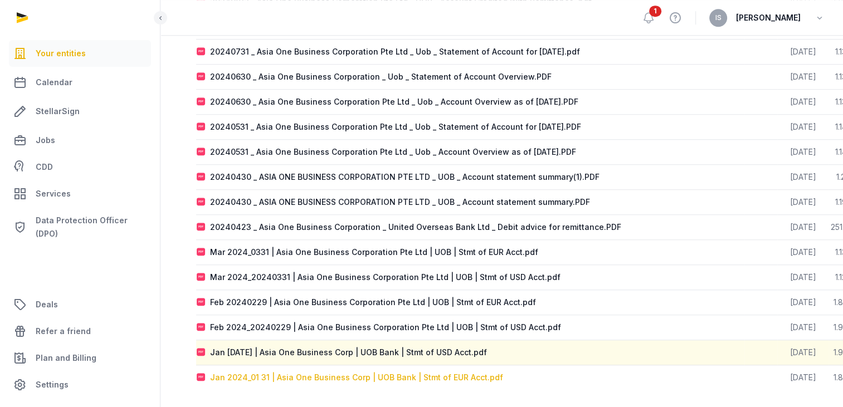
click at [281, 372] on div "Jan 2024_01 31 | Asia One Business Corp | UOB Bank | Stmt of EUR Acct.pdf" at bounding box center [356, 377] width 293 height 11
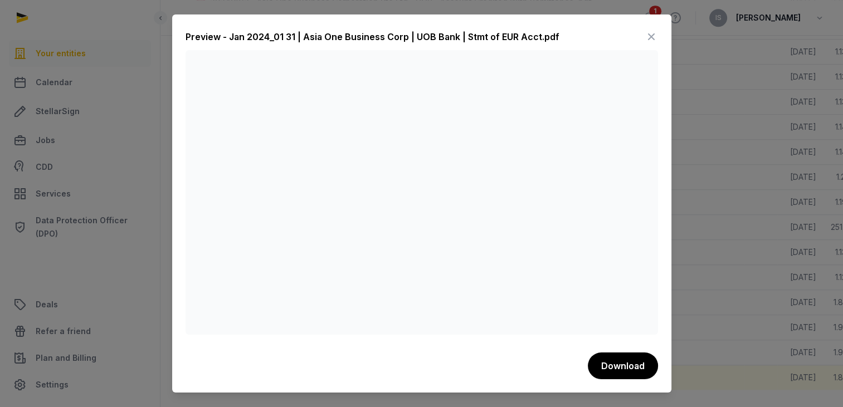
click at [655, 35] on icon at bounding box center [650, 37] width 13 height 18
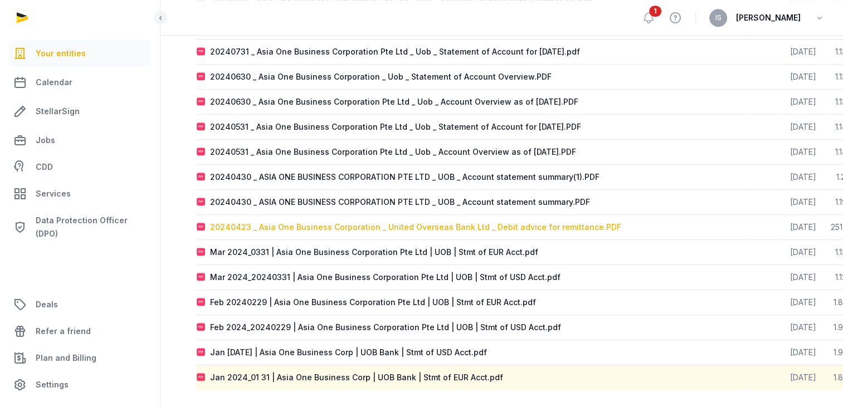
click at [381, 223] on div "20240423 _ Asia One Business Corporation _ United Overseas Bank Ltd _ Debit adv…" at bounding box center [415, 227] width 411 height 11
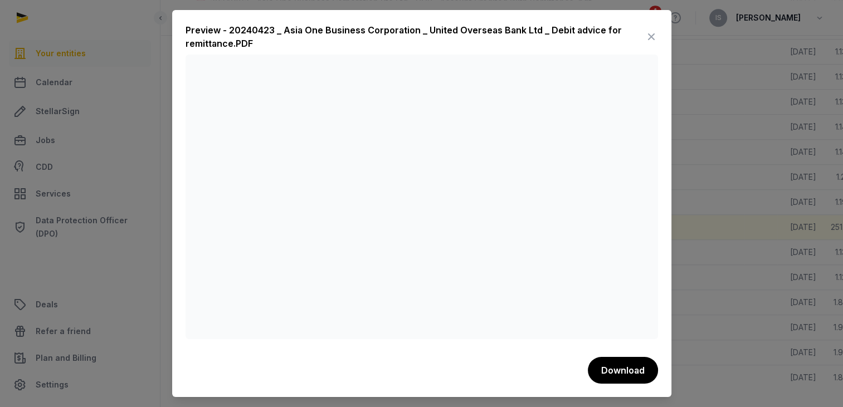
click at [654, 28] on icon at bounding box center [650, 37] width 13 height 18
